Goal: Task Accomplishment & Management: Complete application form

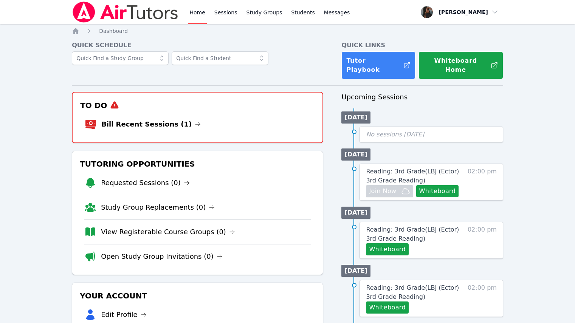
click at [129, 119] on link "Bill Recent Sessions (1)" at bounding box center [150, 124] width 99 height 11
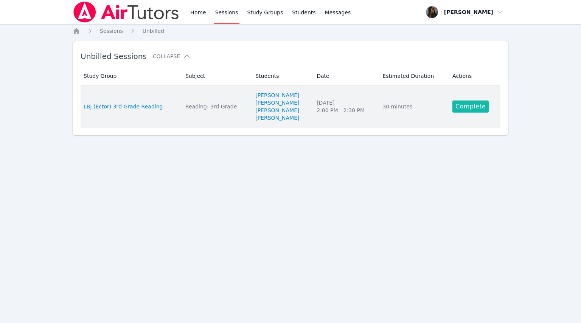
click at [468, 104] on link "Complete" at bounding box center [470, 107] width 36 height 12
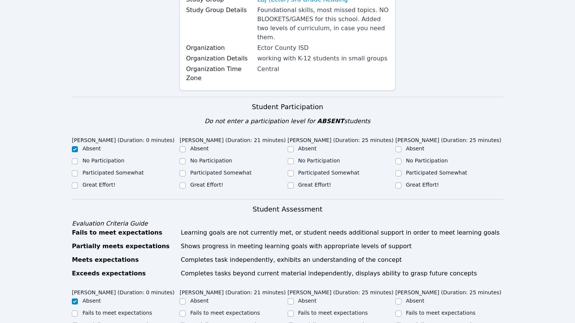
scroll to position [151, 0]
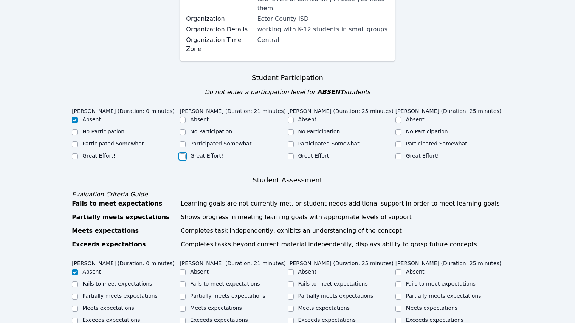
click at [183, 154] on input "Great Effort!" at bounding box center [183, 157] width 6 height 6
checkbox input "true"
click at [295, 152] on div "Great Effort!" at bounding box center [342, 156] width 108 height 9
click at [294, 152] on div "Great Effort!" at bounding box center [342, 156] width 108 height 9
click at [290, 154] on input "Great Effort!" at bounding box center [291, 157] width 6 height 6
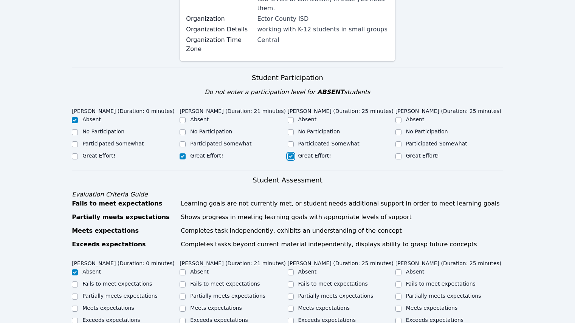
checkbox input "true"
click at [400, 154] on input "Great Effort!" at bounding box center [399, 157] width 6 height 6
checkbox input "true"
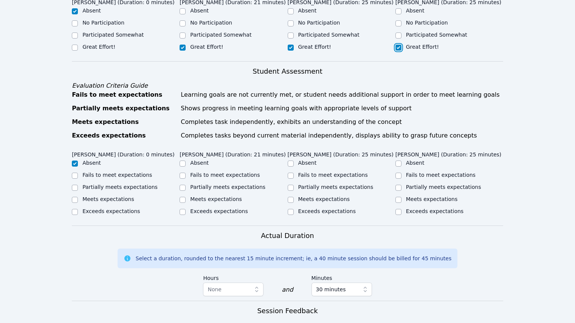
scroll to position [303, 0]
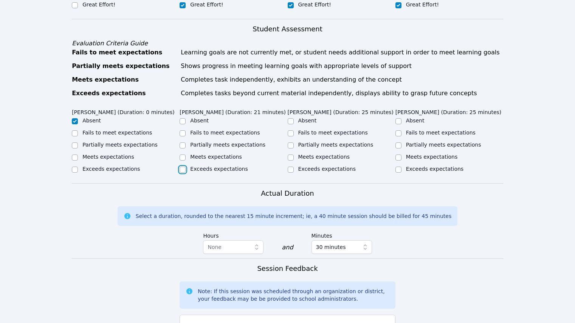
click at [183, 167] on input "Exceeds expectations" at bounding box center [183, 170] width 6 height 6
checkbox input "true"
click at [292, 167] on input "Exceeds expectations" at bounding box center [291, 170] width 6 height 6
checkbox input "true"
click at [400, 167] on input "Exceeds expectations" at bounding box center [399, 170] width 6 height 6
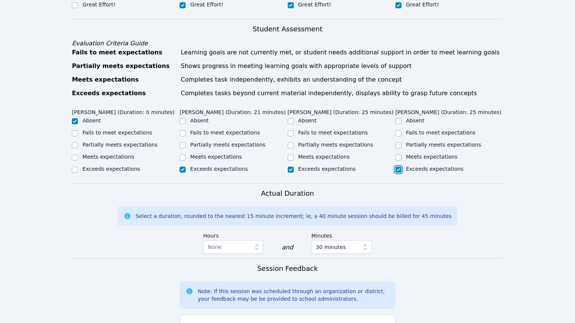
checkbox input "true"
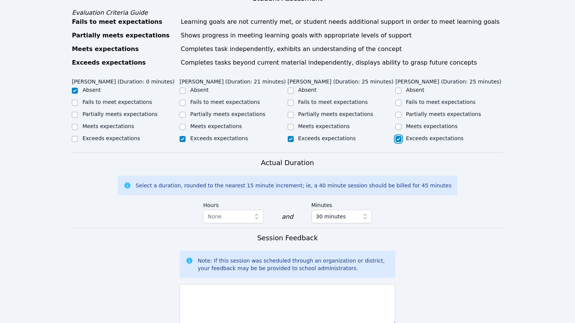
scroll to position [454, 0]
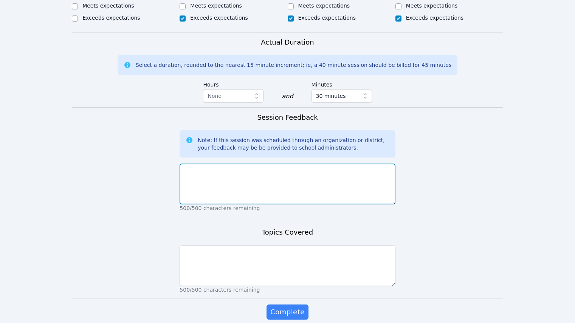
click at [248, 175] on textarea at bounding box center [288, 184] width 216 height 41
type textarea "Geat job"
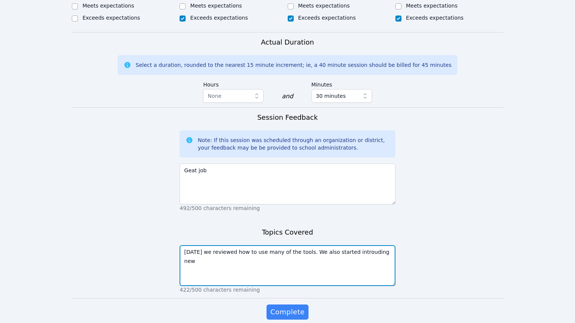
drag, startPoint x: 247, startPoint y: 175, endPoint x: 380, endPoint y: 240, distance: 148.0
click at [380, 246] on textarea "Today we reviewed how to use many of the tools. We also started introuding new" at bounding box center [288, 266] width 216 height 41
click at [379, 246] on textarea "Today we reviewed how to use many of the tools. We also started introuding new …" at bounding box center [288, 266] width 216 height 41
click at [319, 246] on textarea "Today we reviewed how to use many of the tools. We also started introuding new …" at bounding box center [288, 266] width 216 height 41
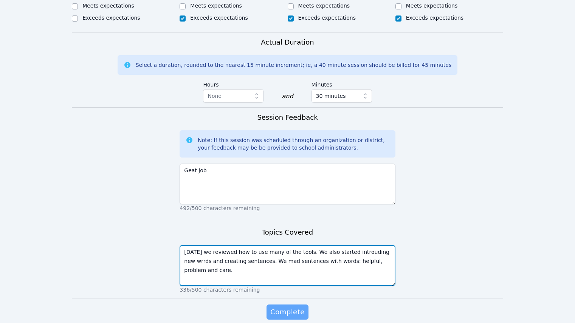
type textarea "Today we reviewed how to use many of the tools. We also started introuding new …"
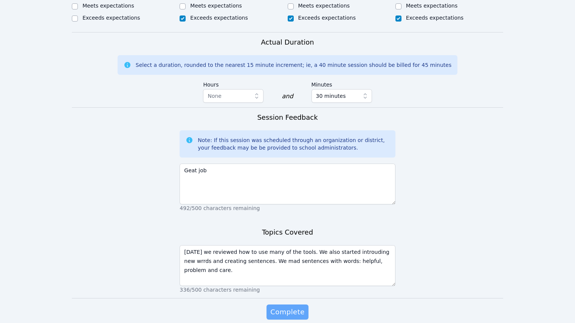
click at [287, 307] on span "Complete" at bounding box center [287, 312] width 34 height 11
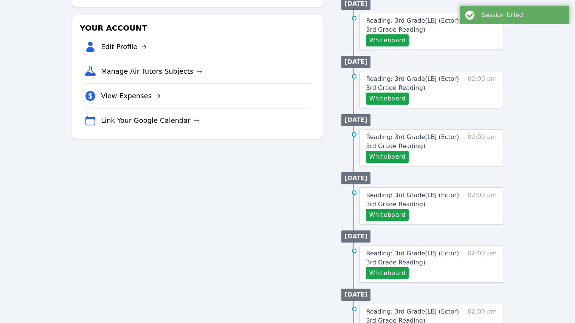
scroll to position [265, 0]
